Goal: Information Seeking & Learning: Learn about a topic

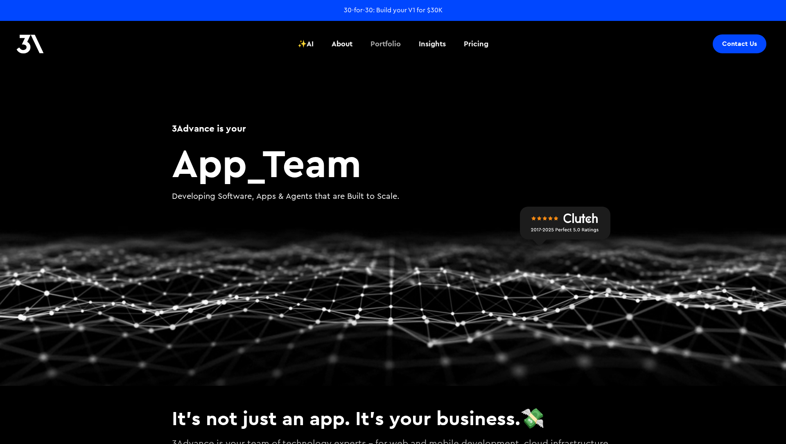
click at [499, 38] on header "Contact Us ✨AI About Portfolio Insights Pricing ✨AI About Portfolio Insights Pr…" at bounding box center [393, 43] width 786 height 45
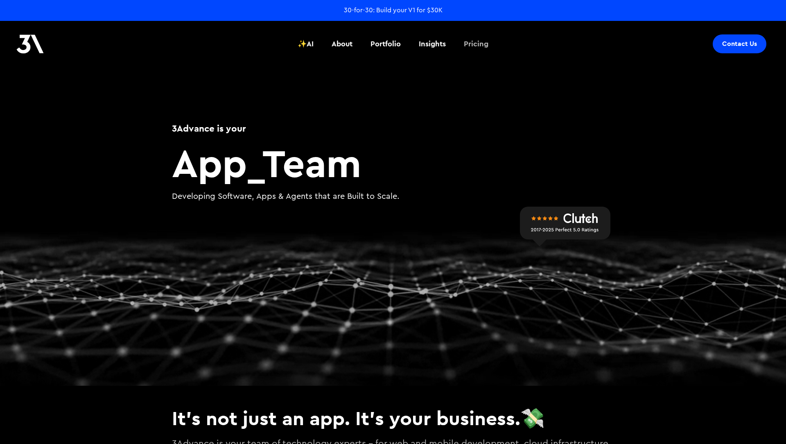
click at [480, 40] on div "Pricing" at bounding box center [476, 44] width 25 height 11
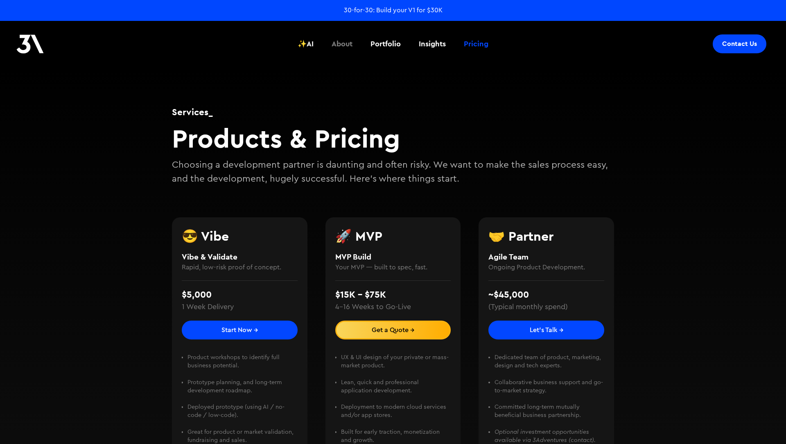
click at [344, 43] on div "About" at bounding box center [342, 44] width 21 height 11
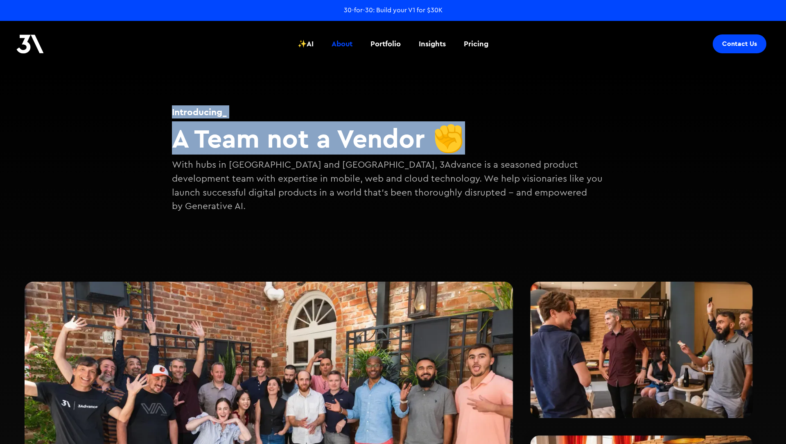
drag, startPoint x: 247, startPoint y: 96, endPoint x: 554, endPoint y: 203, distance: 325.4
click at [554, 203] on div "Introducing_ A Team not a Vendor ✊ With hubs in [GEOGRAPHIC_DATA] and Austin, 3…" at bounding box center [392, 147] width 491 height 162
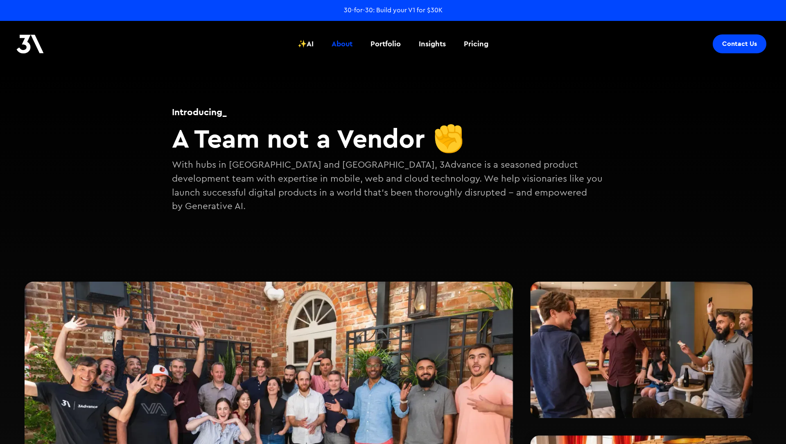
click at [554, 203] on div "Introducing_ A Team not a Vendor ✊ With hubs in [GEOGRAPHIC_DATA] and Austin, 3…" at bounding box center [392, 147] width 491 height 162
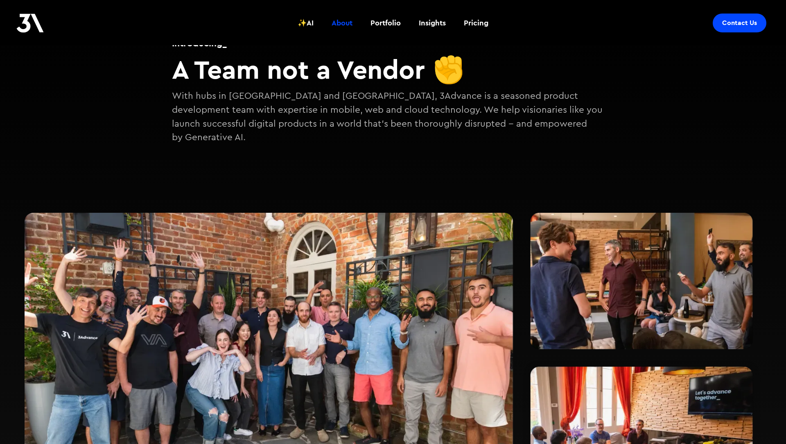
scroll to position [54, 0]
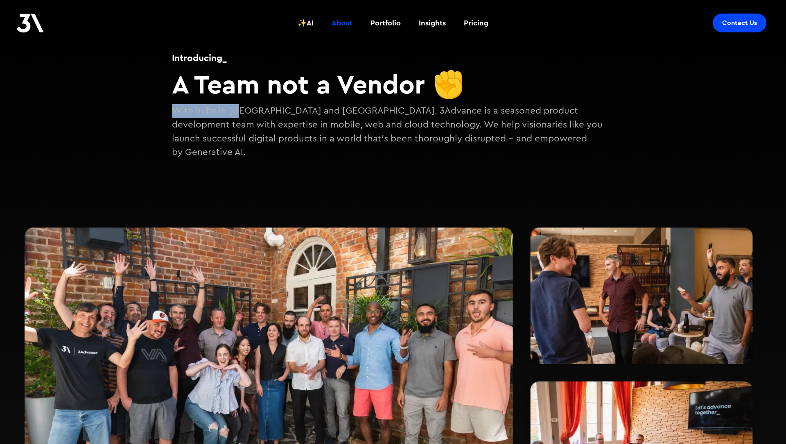
drag, startPoint x: 240, startPoint y: 109, endPoint x: 529, endPoint y: 155, distance: 292.0
click at [529, 155] on div "Introducing_ A Team not a Vendor ✊ With hubs in [GEOGRAPHIC_DATA] and Austin, 3…" at bounding box center [392, 93] width 491 height 162
click at [530, 141] on p "With hubs in [GEOGRAPHIC_DATA] and [GEOGRAPHIC_DATA], 3Advance is a seasoned pr…" at bounding box center [393, 131] width 442 height 55
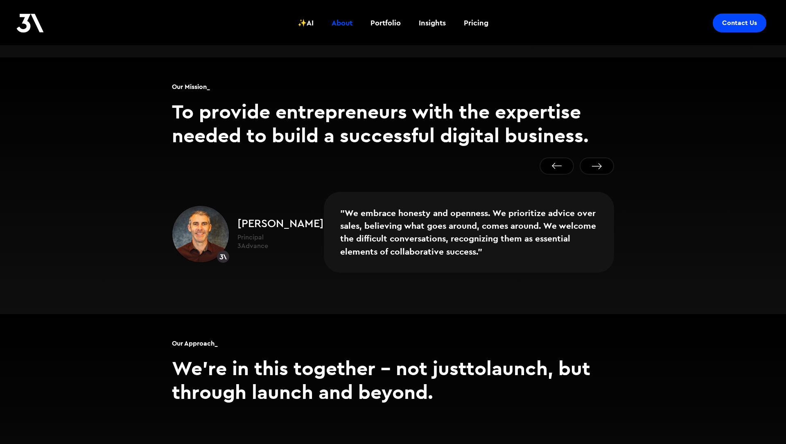
scroll to position [541, 0]
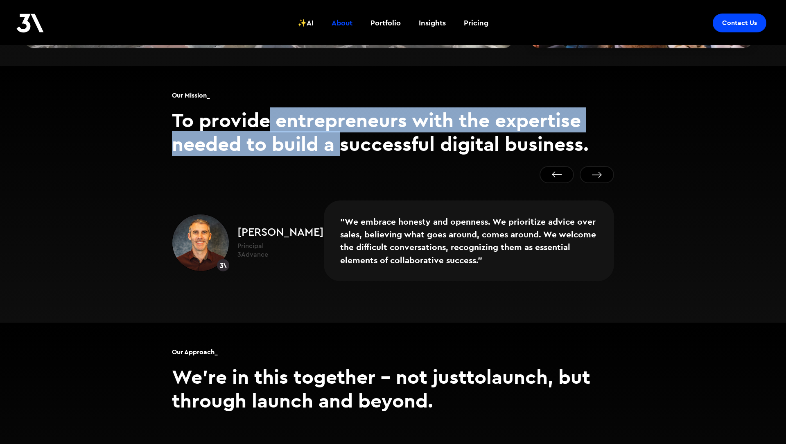
drag, startPoint x: 266, startPoint y: 116, endPoint x: 343, endPoint y: 138, distance: 80.5
click at [343, 138] on h2 "To provide entrepreneurs with the expertise needed to build a successful digita…" at bounding box center [393, 131] width 442 height 47
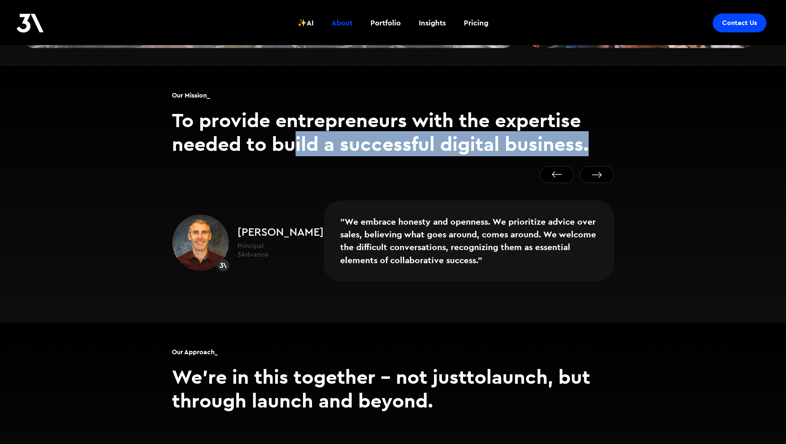
drag, startPoint x: 294, startPoint y: 127, endPoint x: 593, endPoint y: 132, distance: 299.0
click at [593, 132] on h2 "To provide entrepreneurs with the expertise needed to build a successful digita…" at bounding box center [393, 131] width 442 height 47
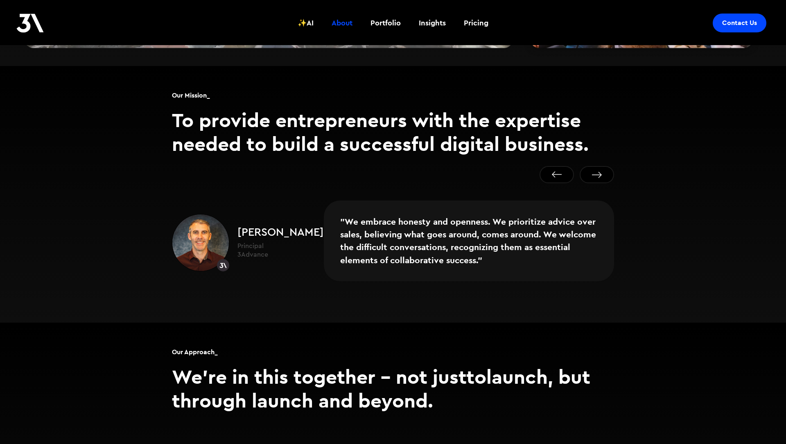
click at [593, 132] on h2 "To provide entrepreneurs with the expertise needed to build a successful digita…" at bounding box center [393, 131] width 442 height 47
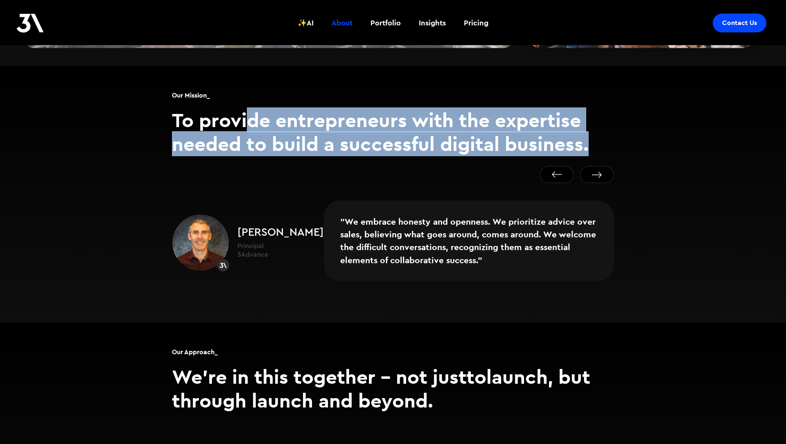
drag, startPoint x: 269, startPoint y: 118, endPoint x: 381, endPoint y: 177, distance: 126.4
click at [381, 177] on div "Our Mission_ To provide entrepreneurs with the expertise needed to build a succ…" at bounding box center [392, 194] width 491 height 256
click at [381, 184] on div ""We embrace honesty and openness. We prioritize advice over sales, believing wh…" at bounding box center [393, 234] width 442 height 101
click at [341, 127] on h2 "To provide entrepreneurs with the expertise needed to build a successful digita…" at bounding box center [393, 131] width 442 height 47
drag, startPoint x: 172, startPoint y: 105, endPoint x: 595, endPoint y: 127, distance: 423.2
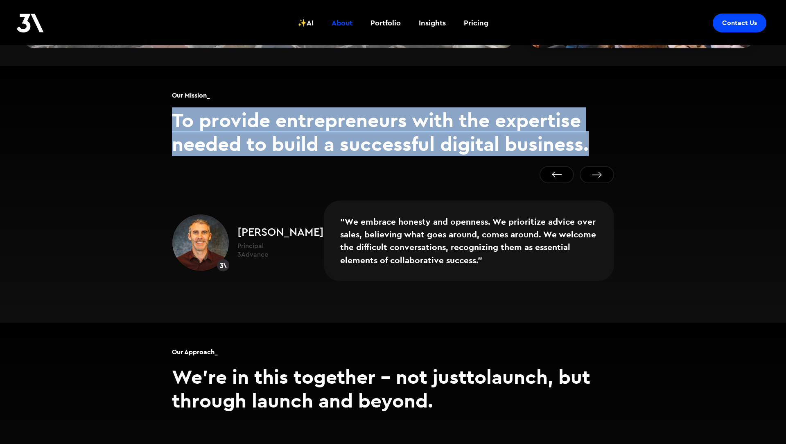
click at [595, 127] on h2 "To provide entrepreneurs with the expertise needed to build a successful digita…" at bounding box center [393, 131] width 442 height 47
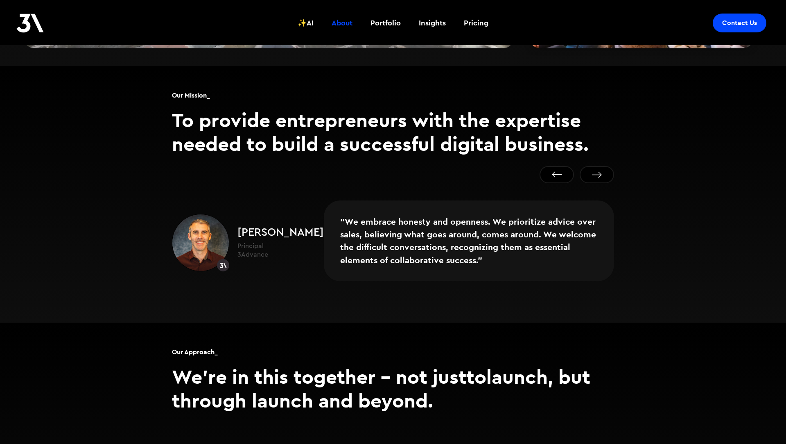
click at [595, 127] on h2 "To provide entrepreneurs with the expertise needed to build a successful digita…" at bounding box center [393, 131] width 442 height 47
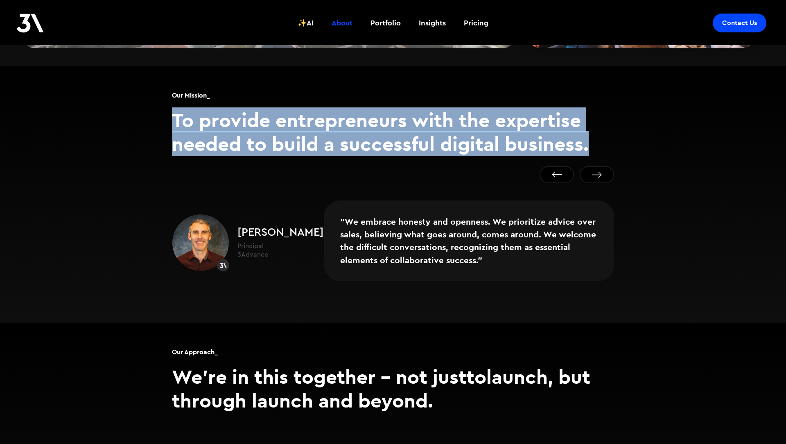
drag, startPoint x: 597, startPoint y: 133, endPoint x: 177, endPoint y: 110, distance: 420.9
click at [177, 110] on h2 "To provide entrepreneurs with the expertise needed to build a successful digita…" at bounding box center [393, 131] width 442 height 47
copy h2 "To provide entrepreneurs with the expertise needed to build a successful digita…"
click at [184, 200] on div ""We embrace honesty and openness. We prioritize advice over sales, believing wh…" at bounding box center [393, 242] width 442 height 85
click at [275, 134] on h2 "To provide entrepreneurs with the expertise needed to build a successful digita…" at bounding box center [393, 131] width 442 height 47
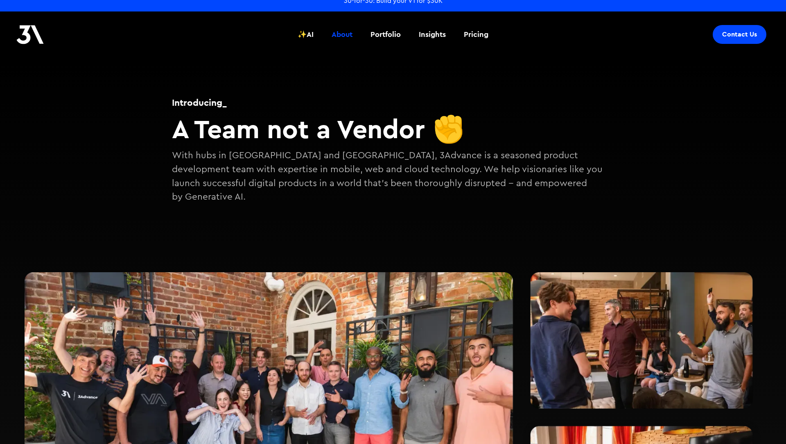
scroll to position [0, 0]
